Goal: Information Seeking & Learning: Understand process/instructions

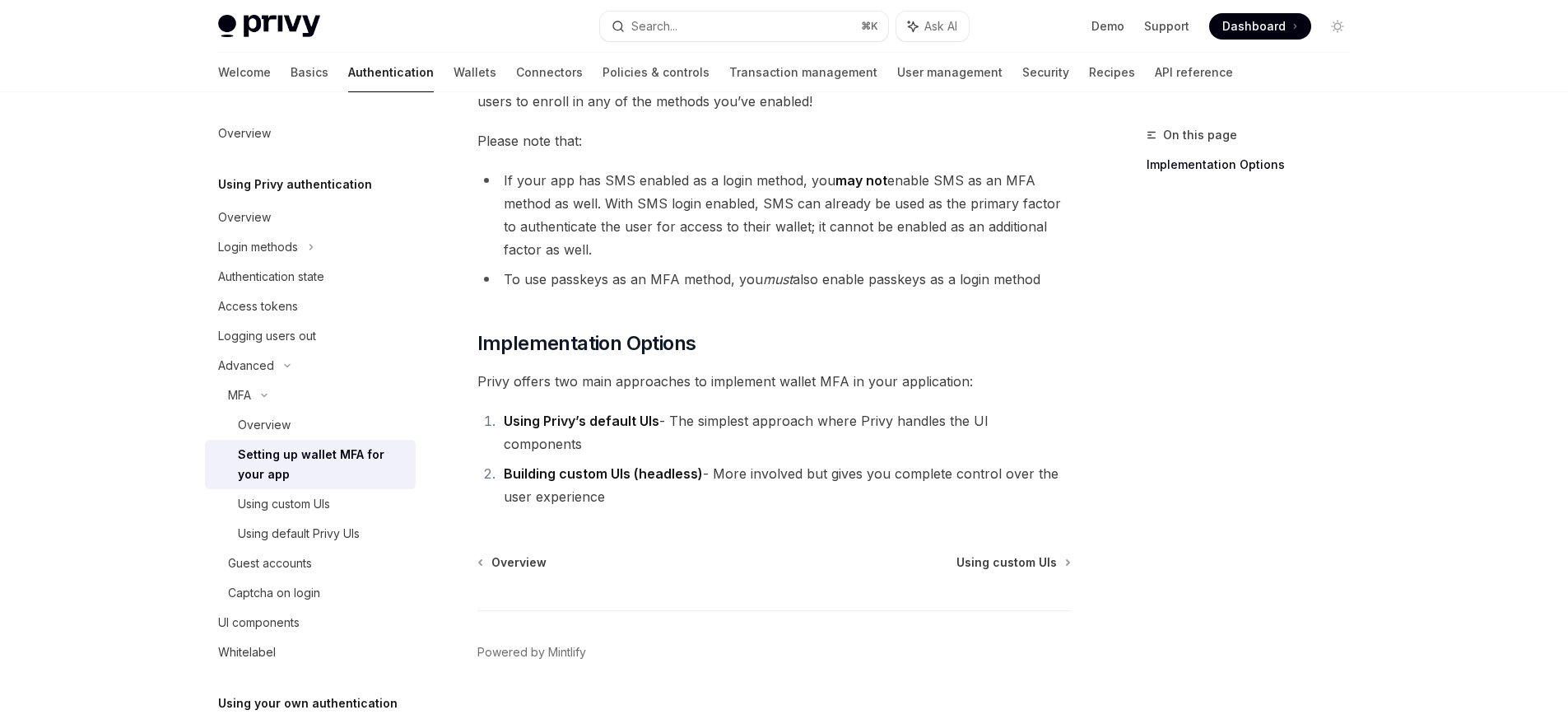
scroll to position [732, 0]
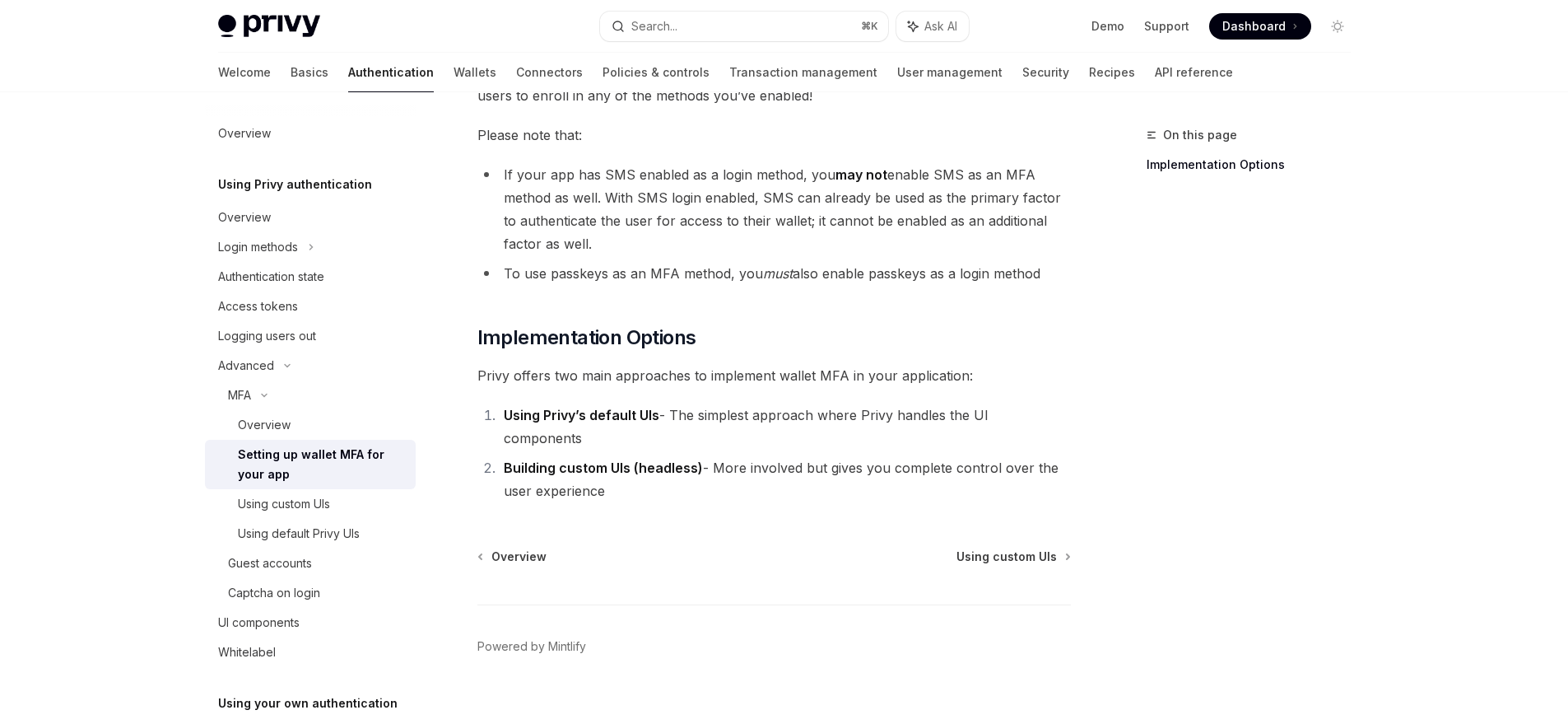
click at [653, 460] on strong "Building custom UIs (headless)" at bounding box center [602, 468] width 199 height 17
click at [655, 460] on strong "Building custom UIs (headless)" at bounding box center [602, 468] width 199 height 17
click at [617, 425] on li "Using Privy’s default UIs - The simplest approach where Privy handles the UI co…" at bounding box center [784, 426] width 572 height 46
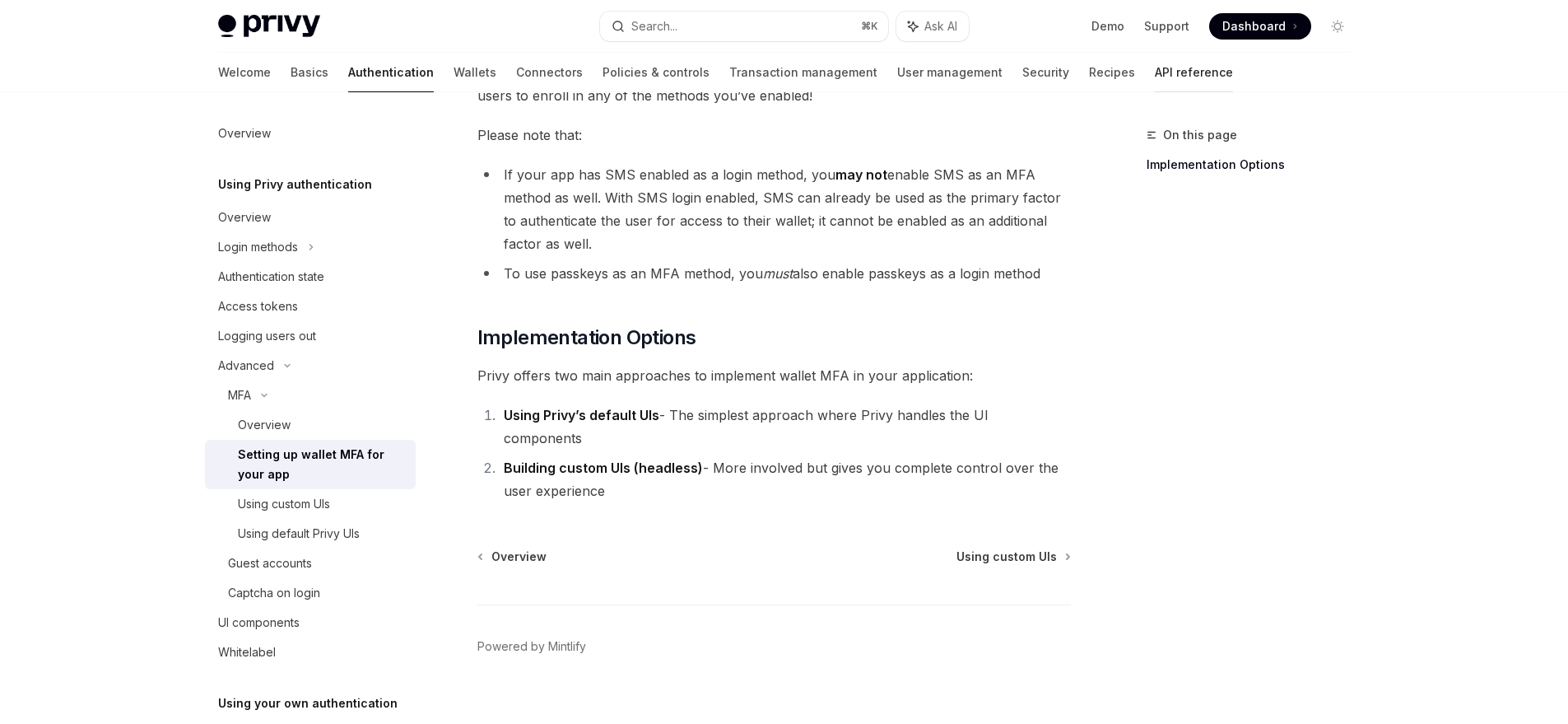
click at [1155, 69] on link "API reference" at bounding box center [1193, 72] width 78 height 40
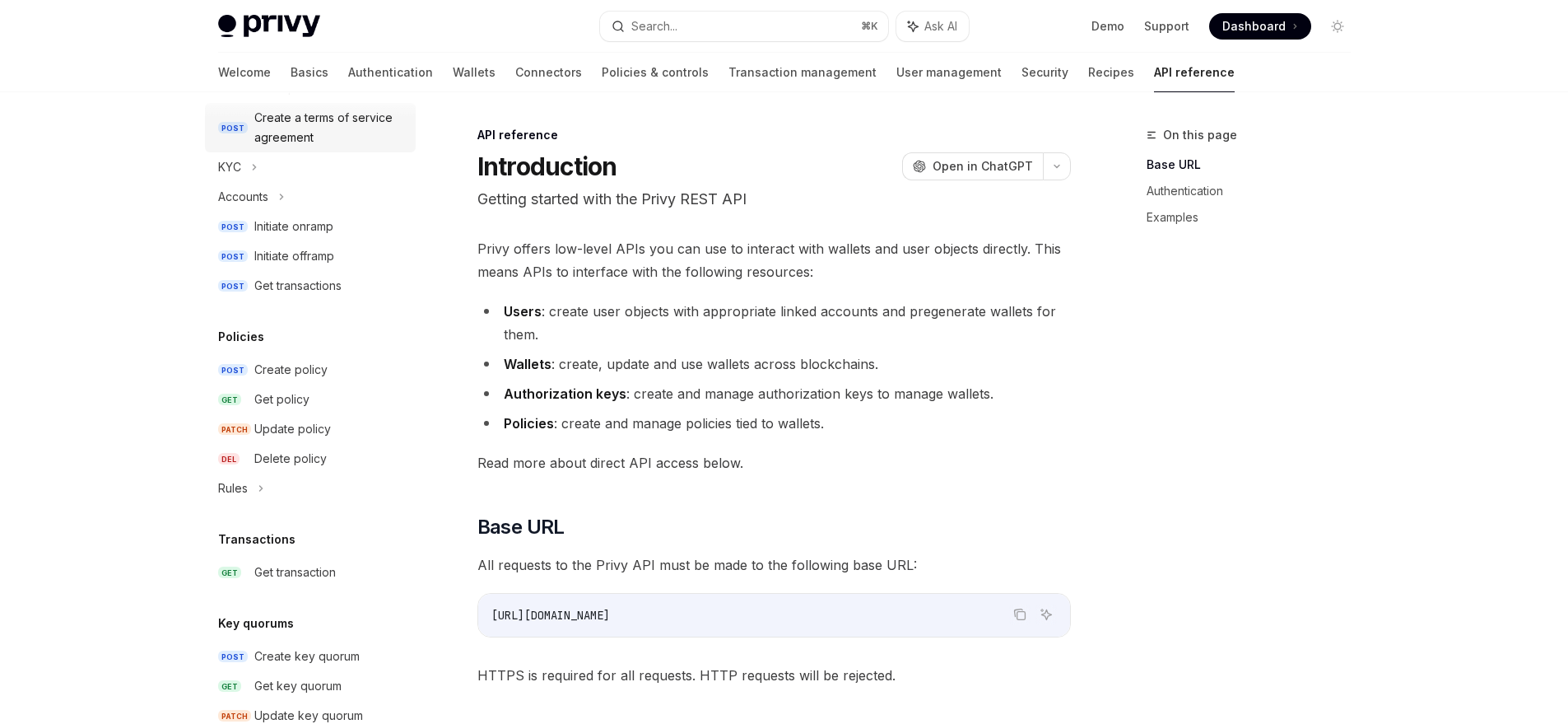
scroll to position [462, 0]
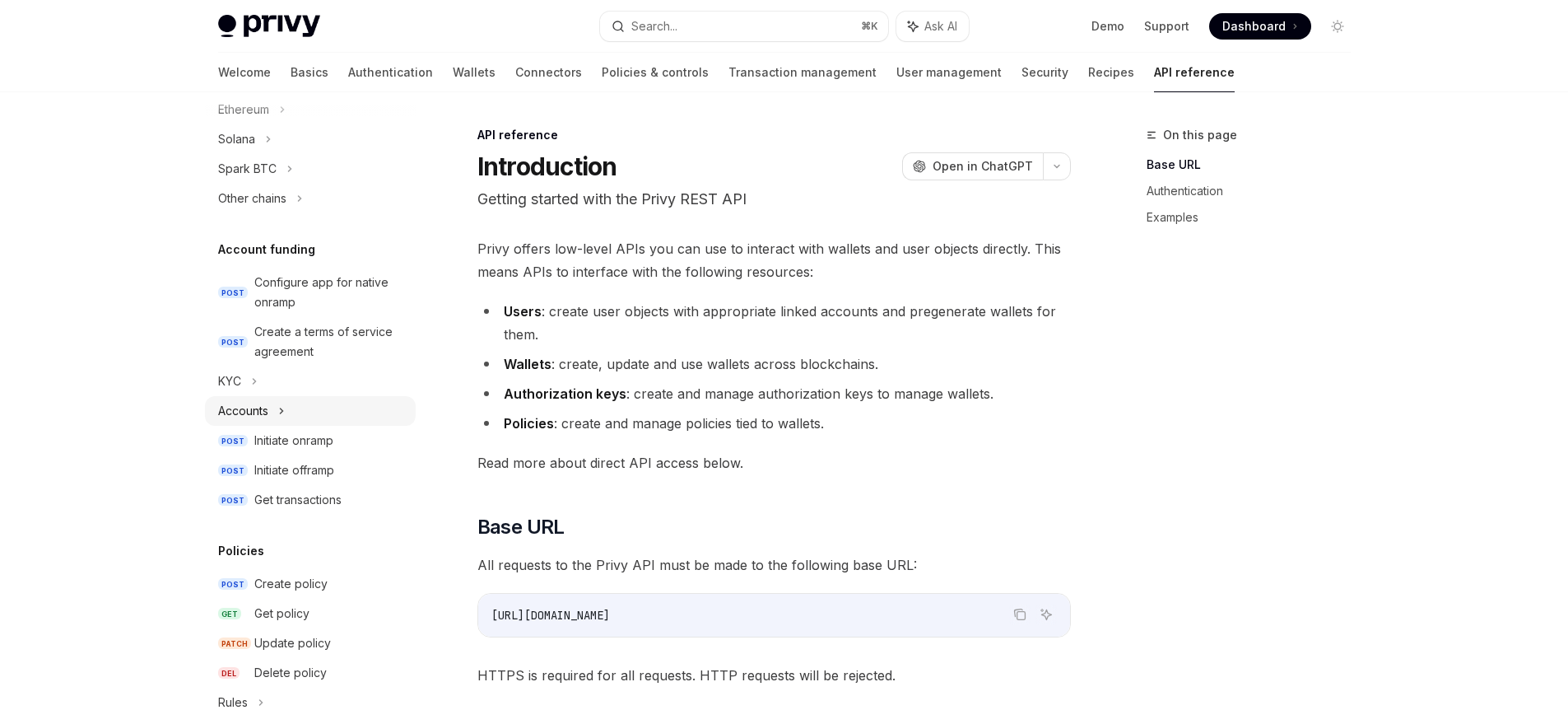
click at [261, 407] on div "Accounts" at bounding box center [243, 410] width 50 height 20
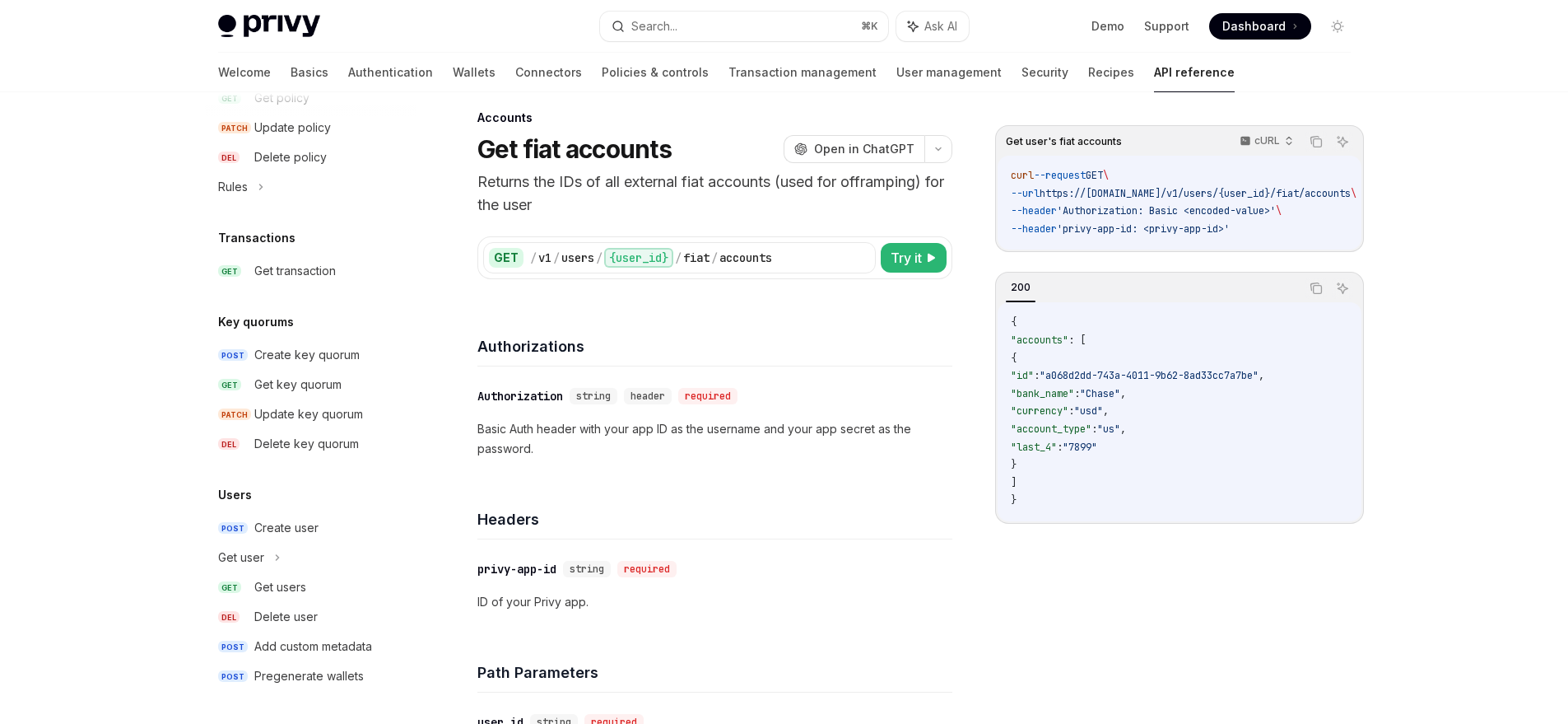
scroll to position [33, 0]
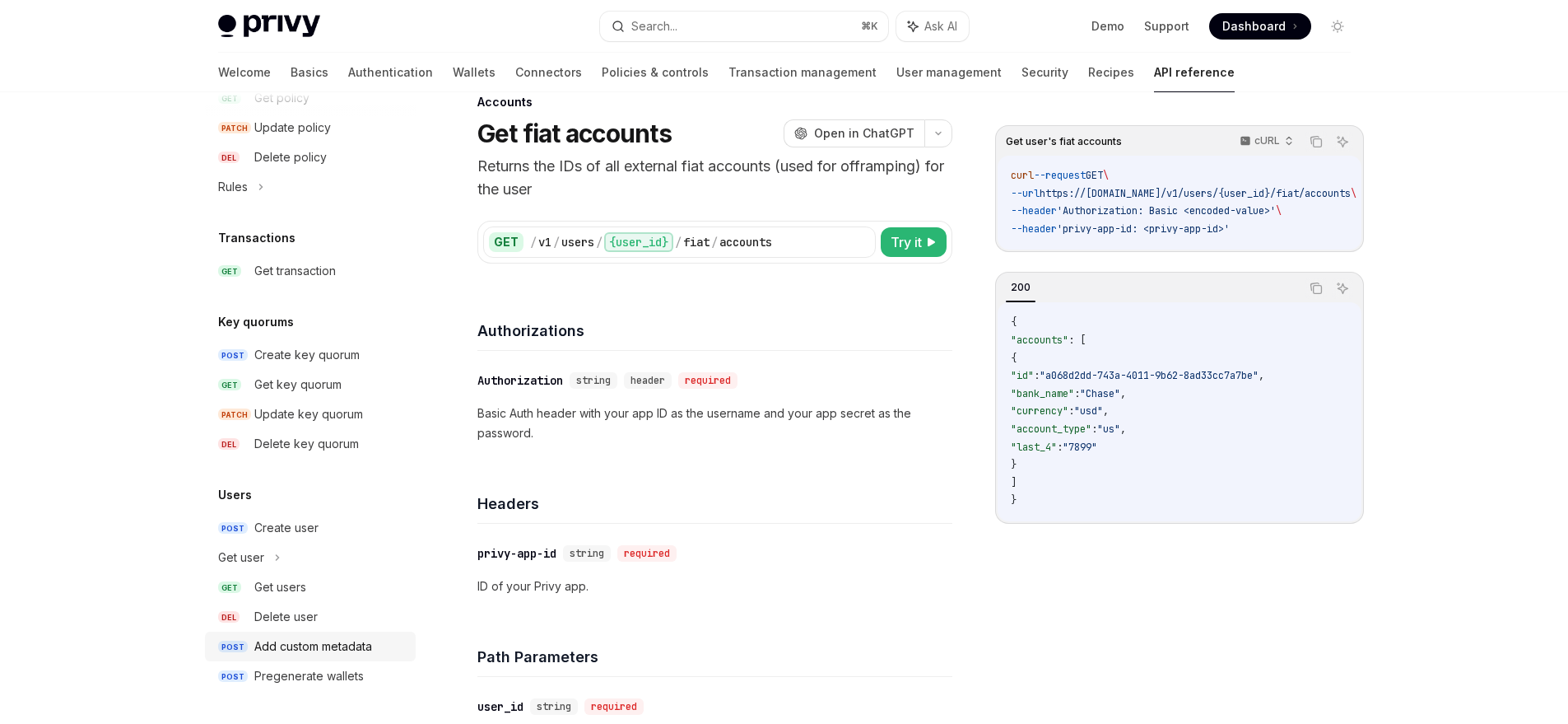
click at [328, 654] on div "Add custom metadata" at bounding box center [312, 646] width 118 height 20
type textarea "*"
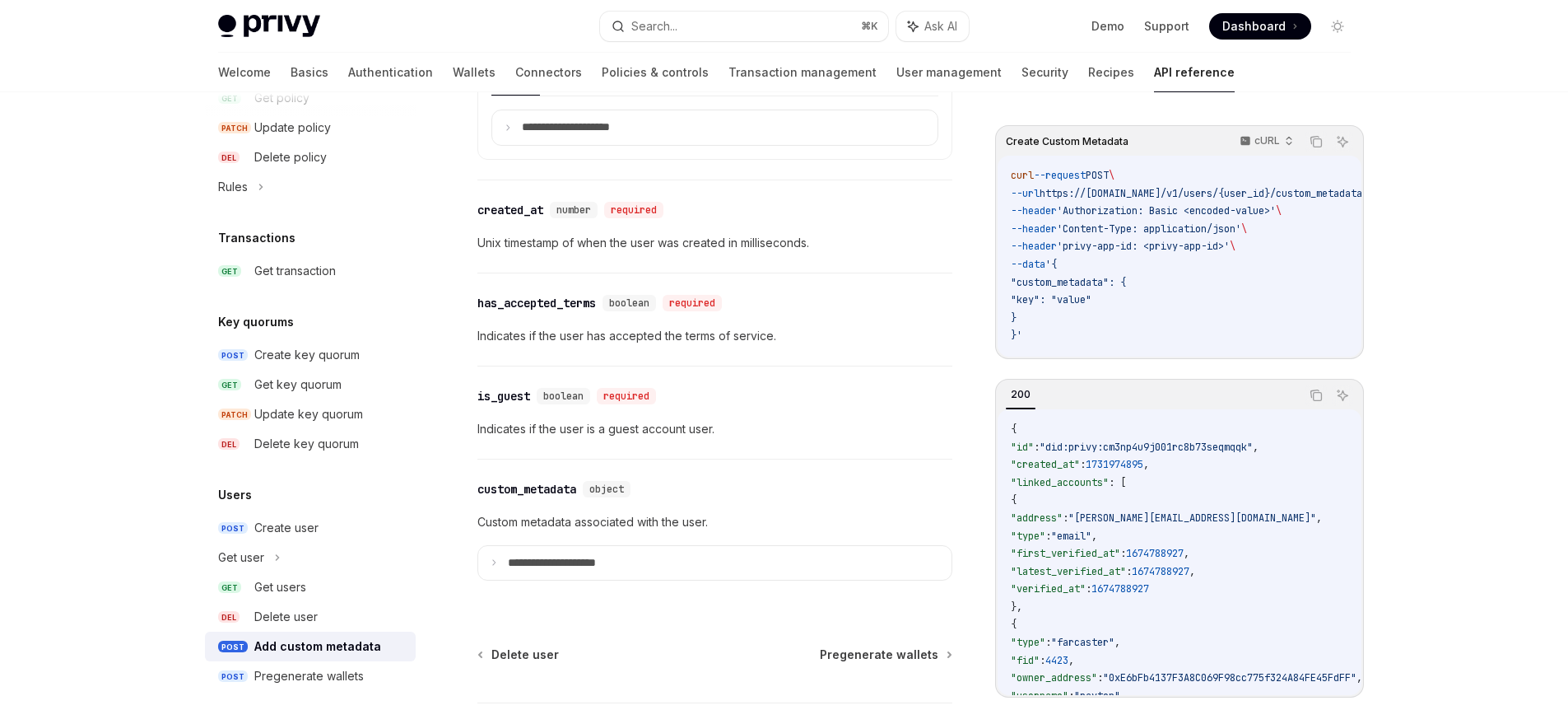
scroll to position [1636, 0]
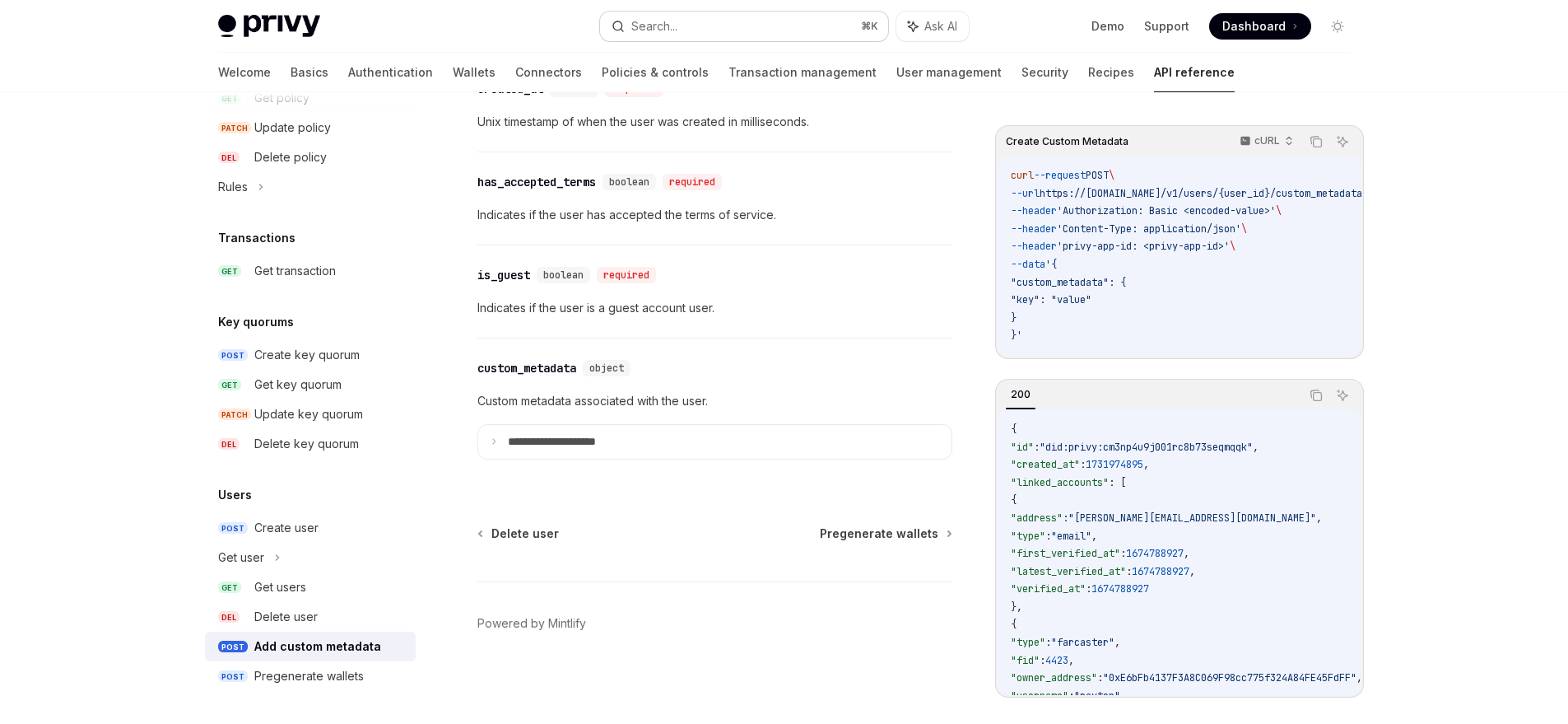
click at [792, 28] on button "Search... ⌘ K" at bounding box center [743, 27] width 288 height 30
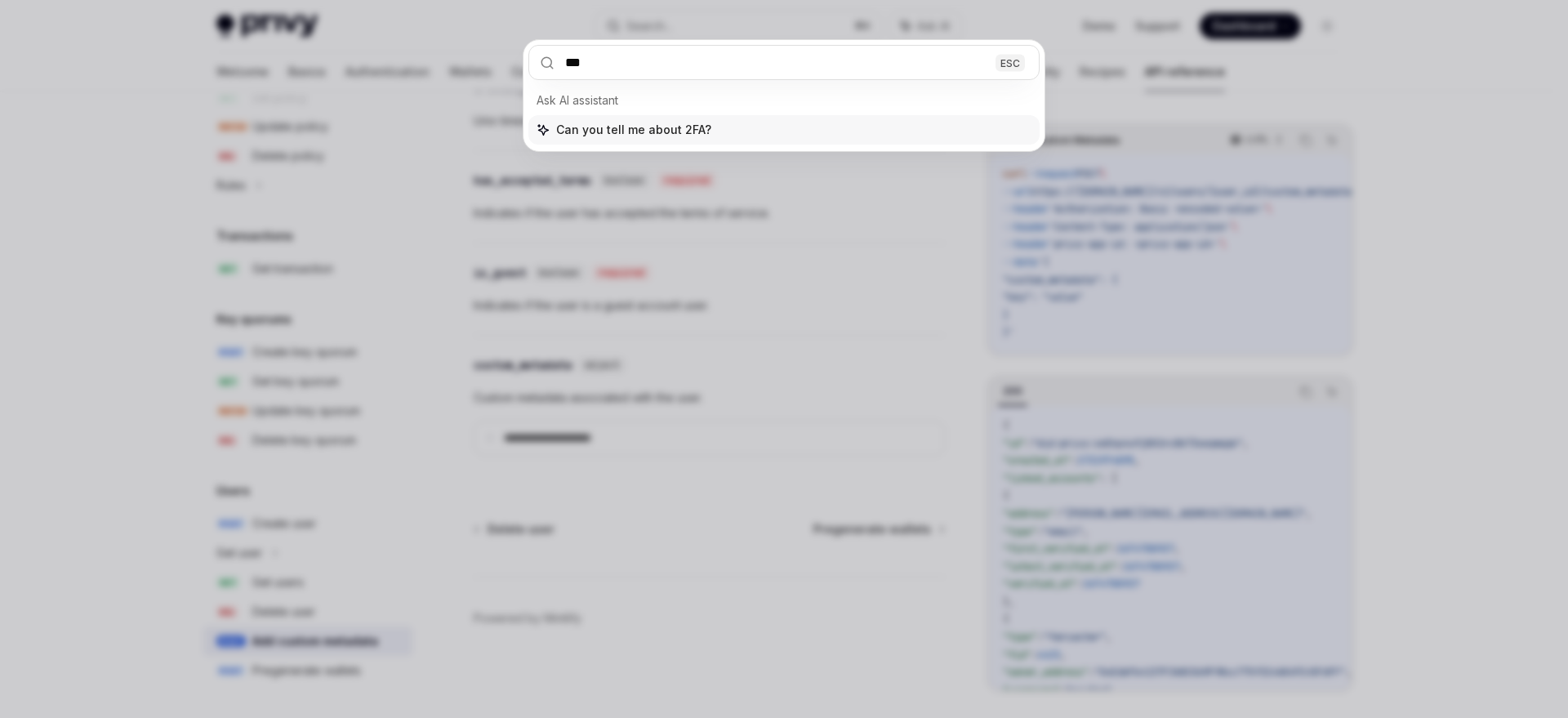
type input "***"
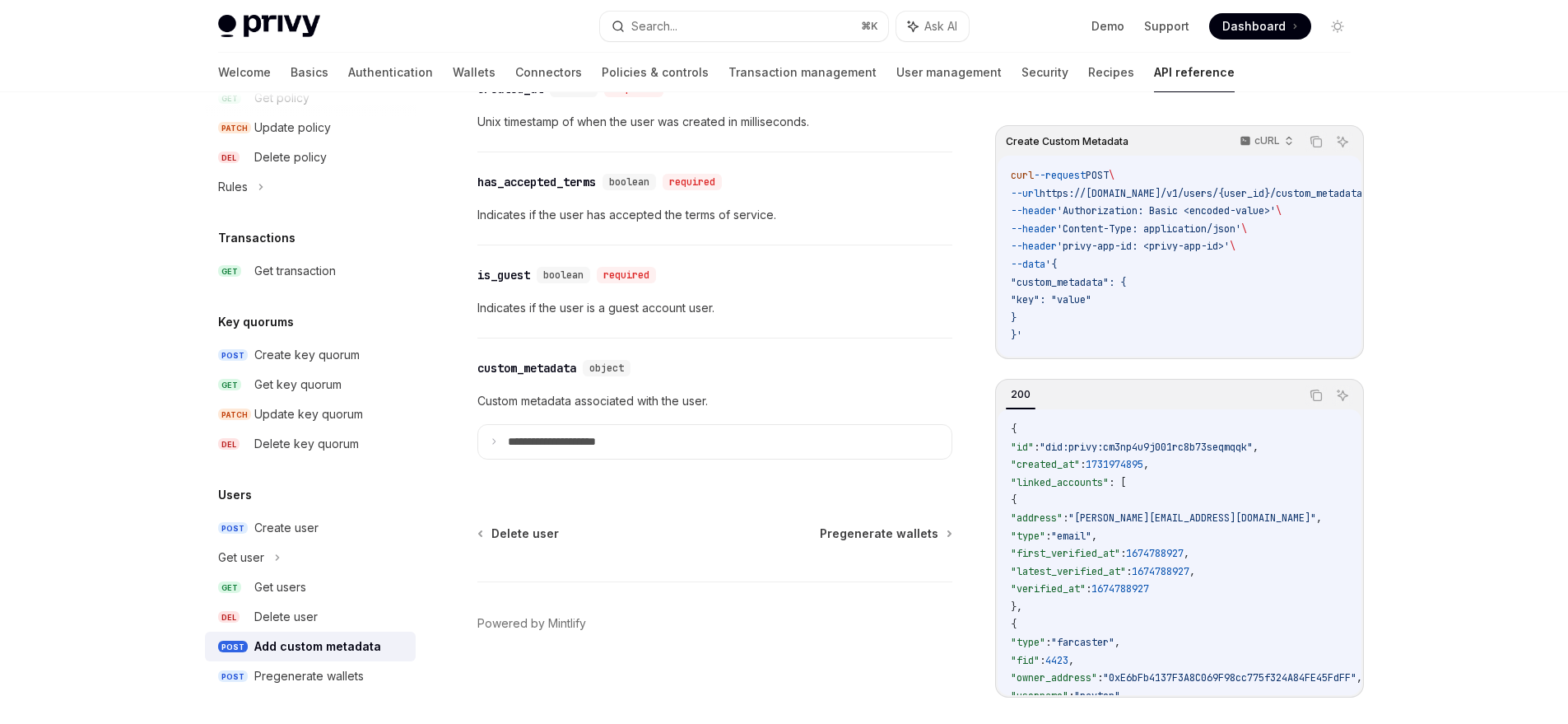
type textarea "*"
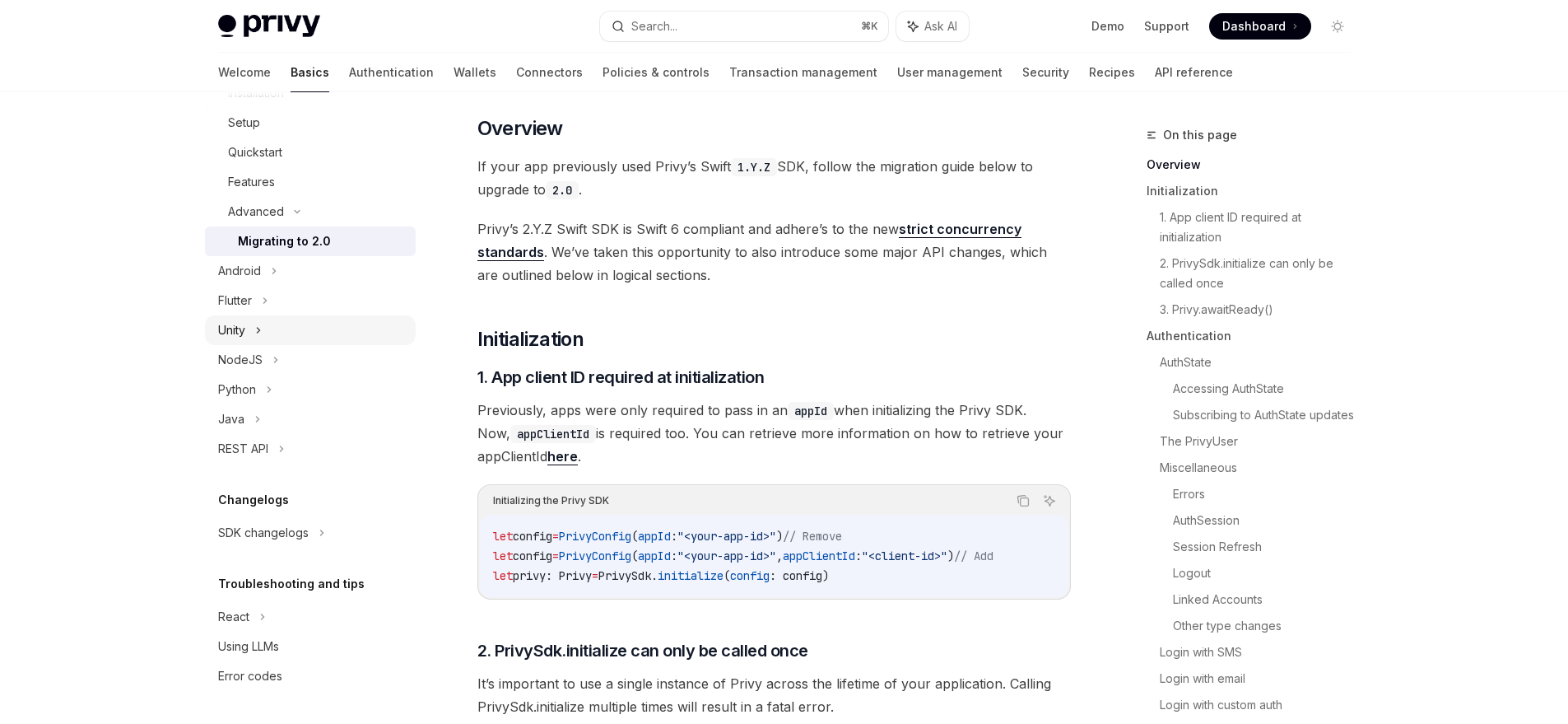
scroll to position [428, 0]
